Goal: Transaction & Acquisition: Purchase product/service

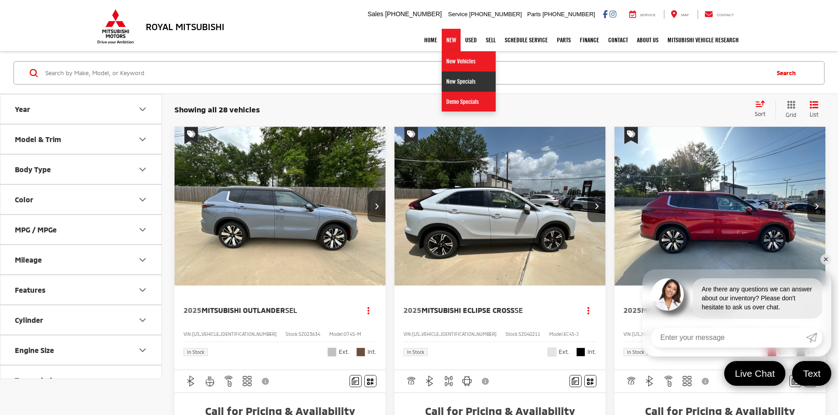
click at [455, 77] on link "New Specials" at bounding box center [469, 82] width 54 height 20
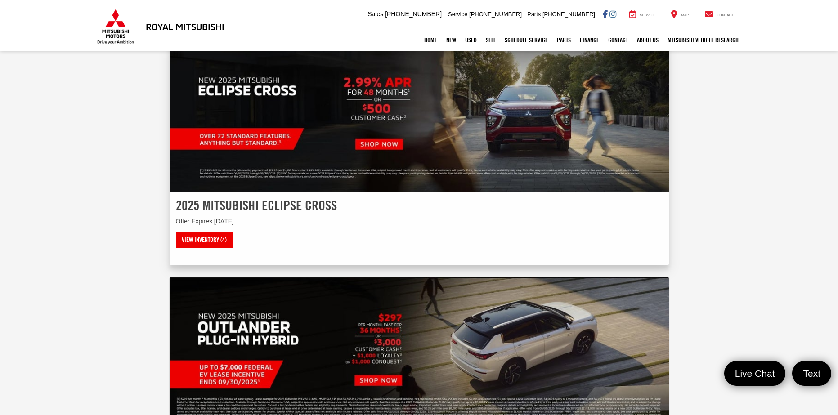
scroll to position [607, 0]
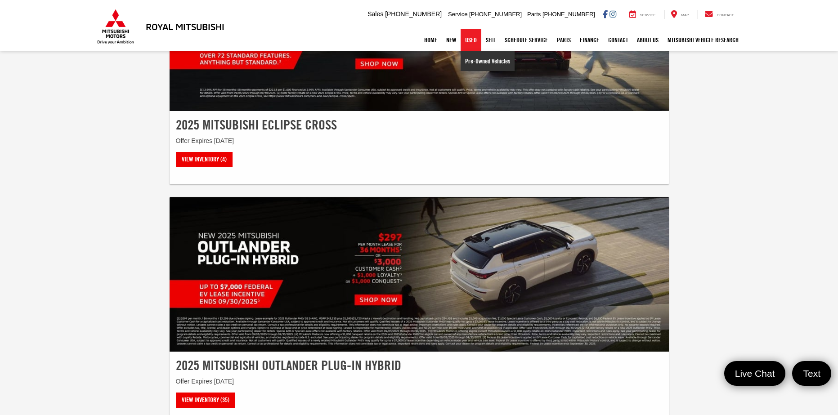
click at [466, 63] on link "Pre-Owned Vehicles" at bounding box center [488, 61] width 54 height 20
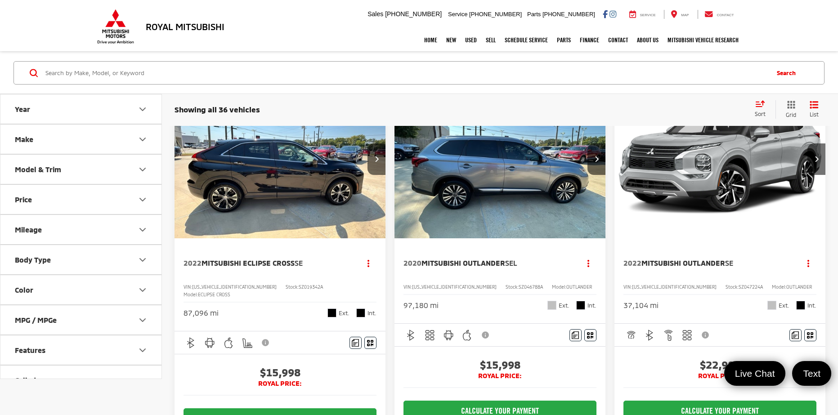
scroll to position [45, 0]
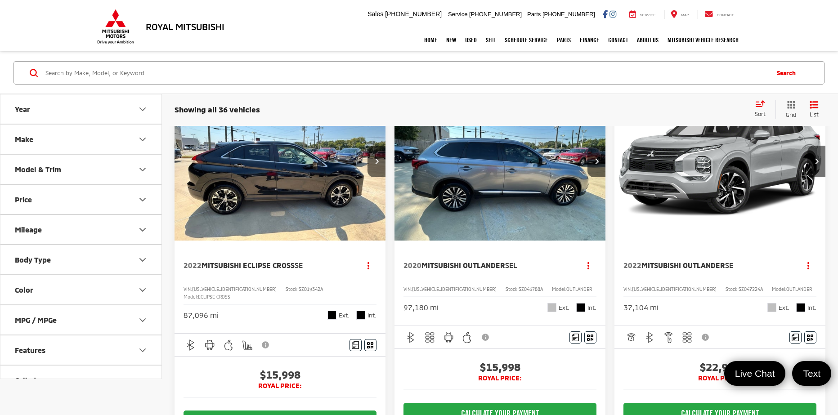
click at [47, 235] on button "Mileage" at bounding box center [81, 229] width 162 height 29
click at [101, 252] on input "251000" at bounding box center [118, 253] width 58 height 18
click at [66, 278] on div "0 — 251000 0 251000" at bounding box center [80, 263] width 139 height 38
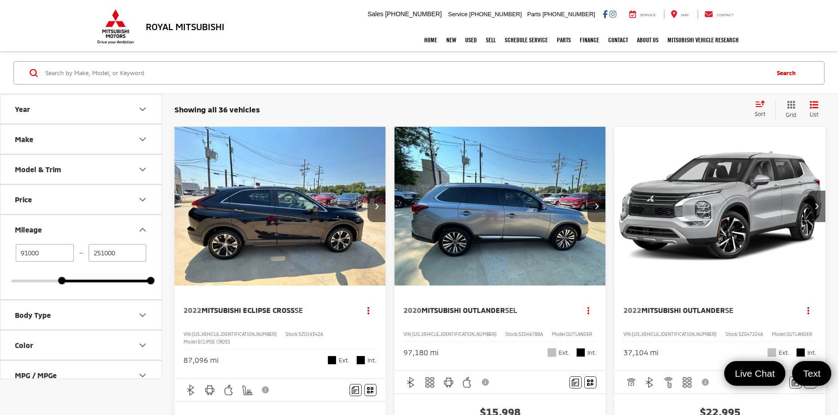
drag, startPoint x: 58, startPoint y: 281, endPoint x: 42, endPoint y: 281, distance: 16.2
click at [42, 281] on div at bounding box center [80, 281] width 139 height 3
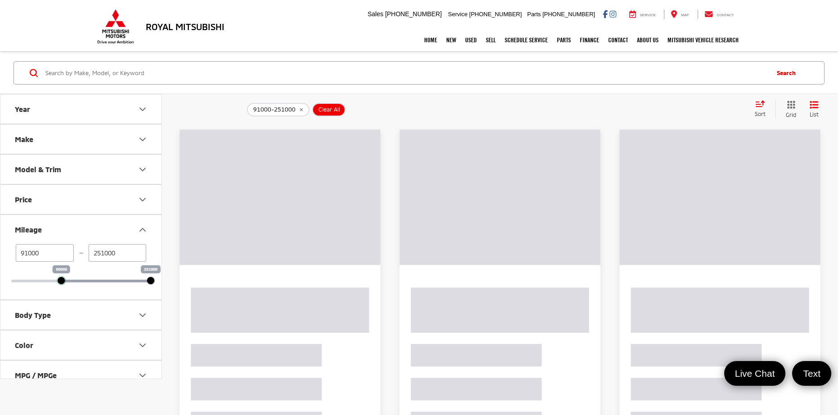
drag, startPoint x: 65, startPoint y: 280, endPoint x: -45, endPoint y: 264, distance: 111.4
click at [16, 280] on div at bounding box center [80, 281] width 139 height 3
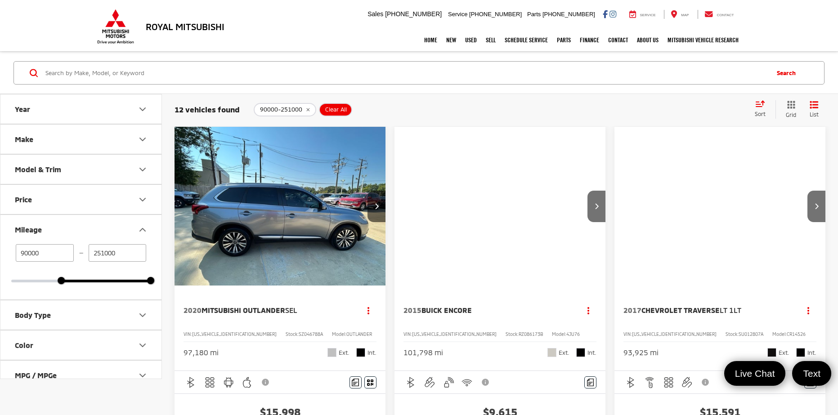
click at [16, 280] on div at bounding box center [80, 281] width 139 height 3
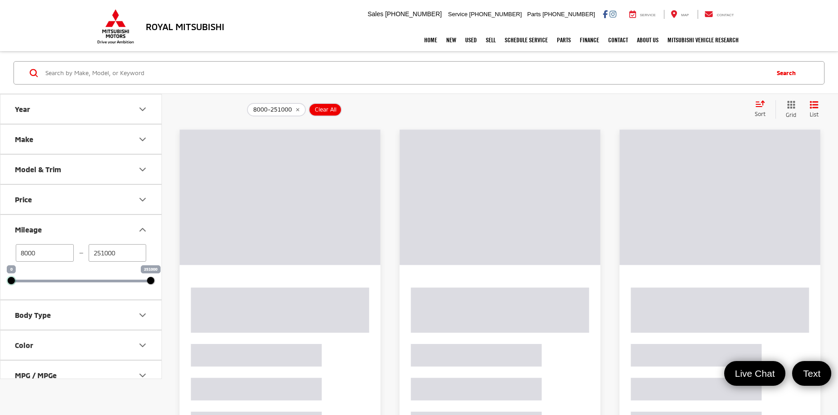
drag, startPoint x: 17, startPoint y: 280, endPoint x: -3, endPoint y: 279, distance: 20.3
type input "0"
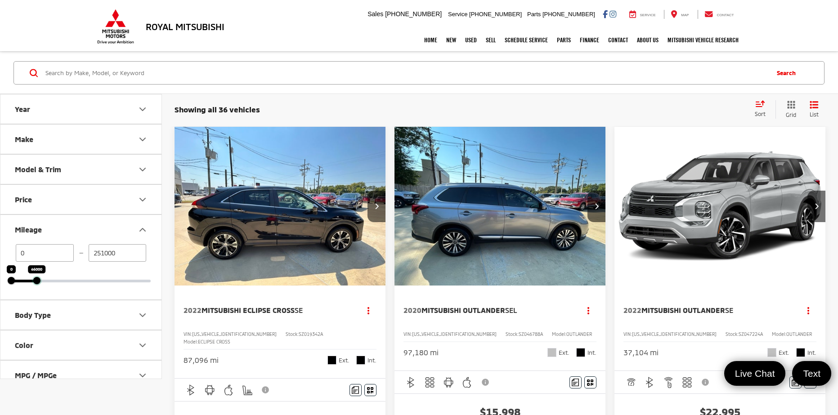
drag, startPoint x: 150, startPoint y: 279, endPoint x: 36, endPoint y: 273, distance: 114.0
click at [36, 277] on div "46000" at bounding box center [36, 280] width 7 height 7
type input "46000"
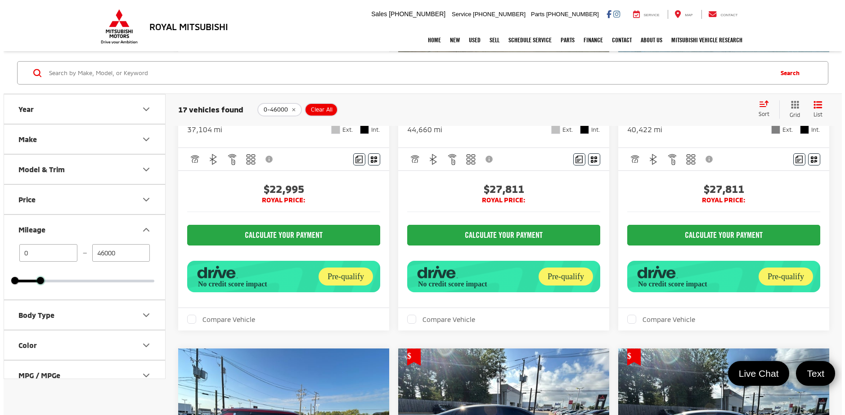
scroll to position [225, 0]
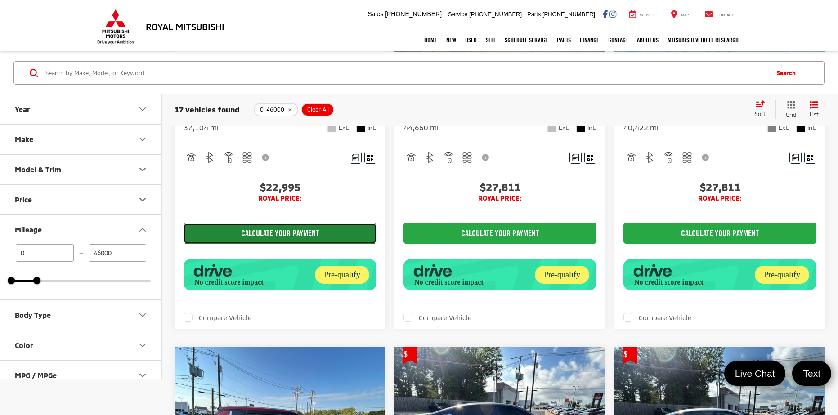
click at [303, 244] on button "CALCULATE YOUR PAYMENT" at bounding box center [280, 233] width 193 height 21
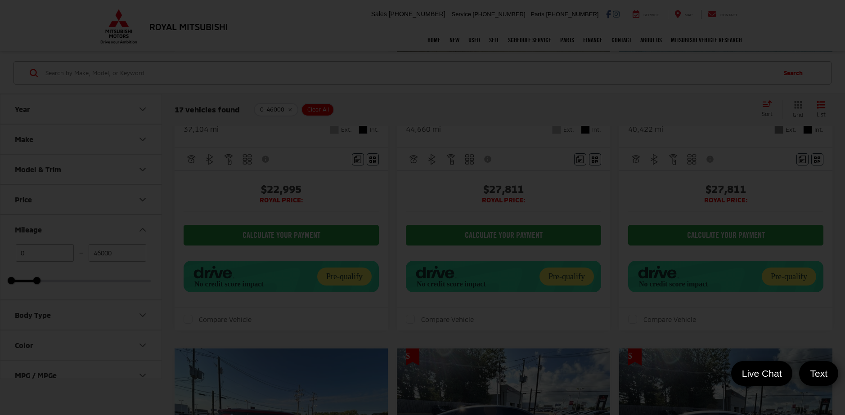
scroll to position [0, 0]
